Goal: Task Accomplishment & Management: Use online tool/utility

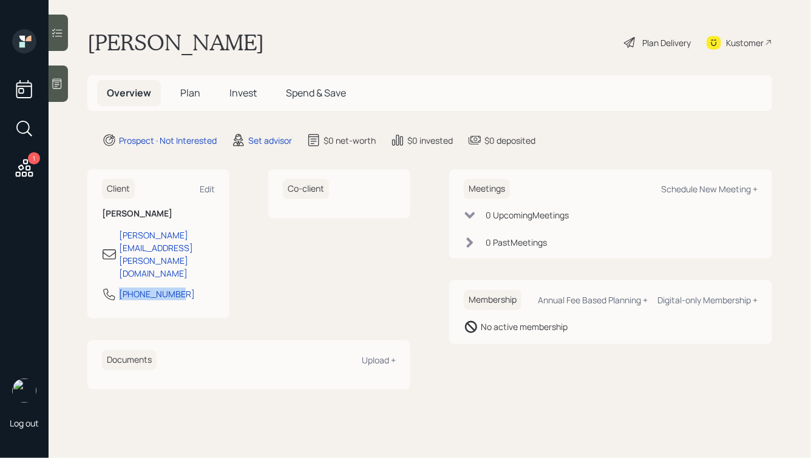
drag, startPoint x: 177, startPoint y: 271, endPoint x: 90, endPoint y: 265, distance: 87.0
click at [90, 265] on div "Client Edit [PERSON_NAME] [PERSON_NAME][EMAIL_ADDRESS][PERSON_NAME][DOMAIN_NAME…" at bounding box center [158, 243] width 142 height 149
copy div "[PHONE_NUMBER]"
click at [695, 191] on div "Schedule New Meeting +" at bounding box center [709, 189] width 97 height 12
select select "round-[PERSON_NAME]"
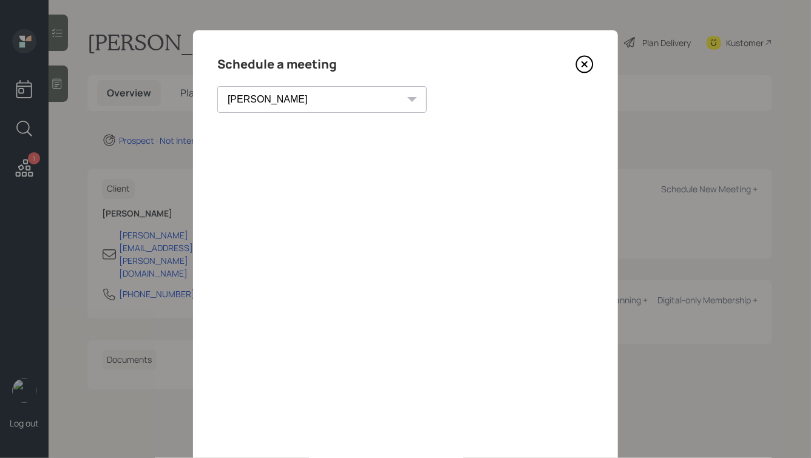
scroll to position [87, 0]
